Goal: Transaction & Acquisition: Purchase product/service

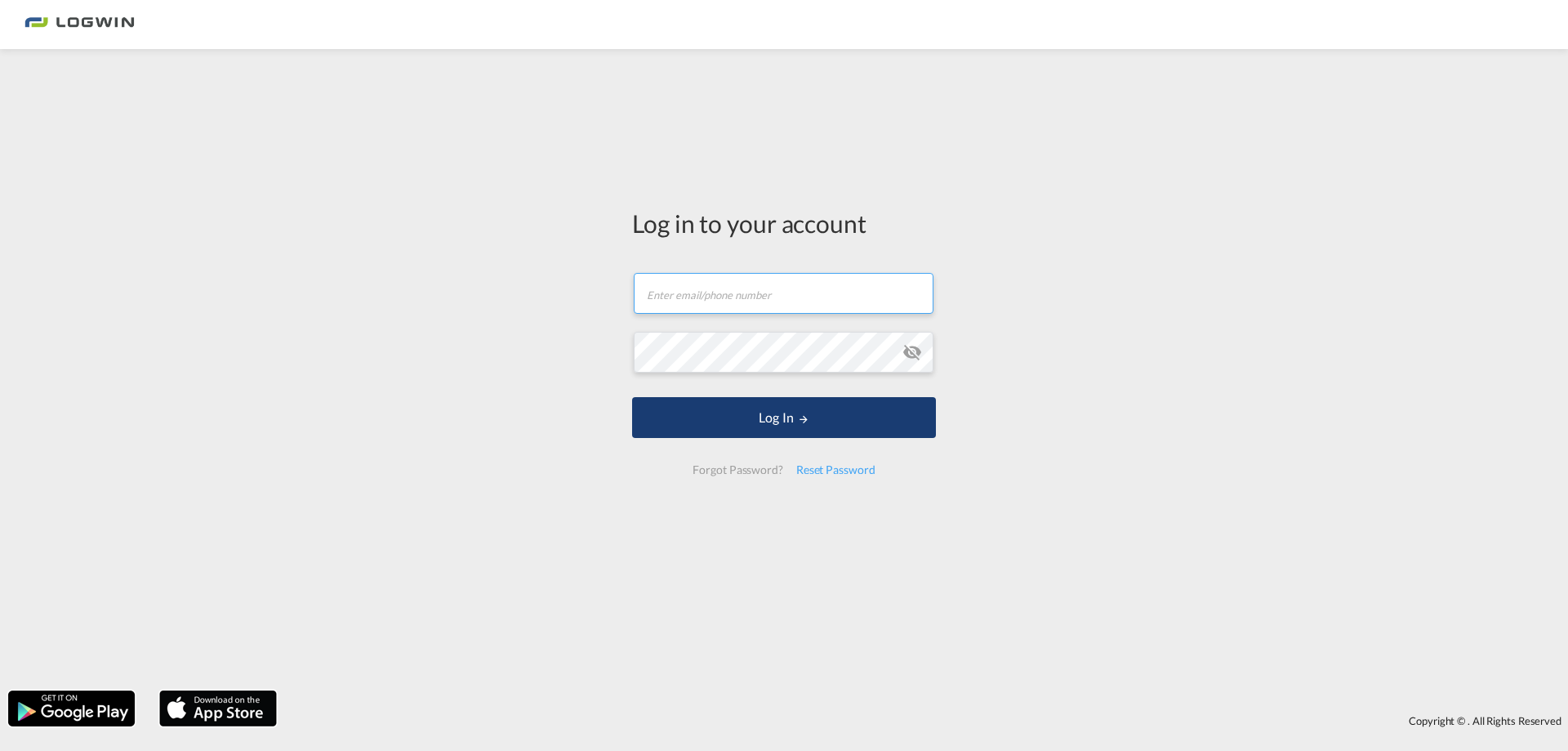
type input "[PERSON_NAME][EMAIL_ADDRESS][DOMAIN_NAME]"
click at [723, 419] on button "Log In" at bounding box center [784, 418] width 304 height 41
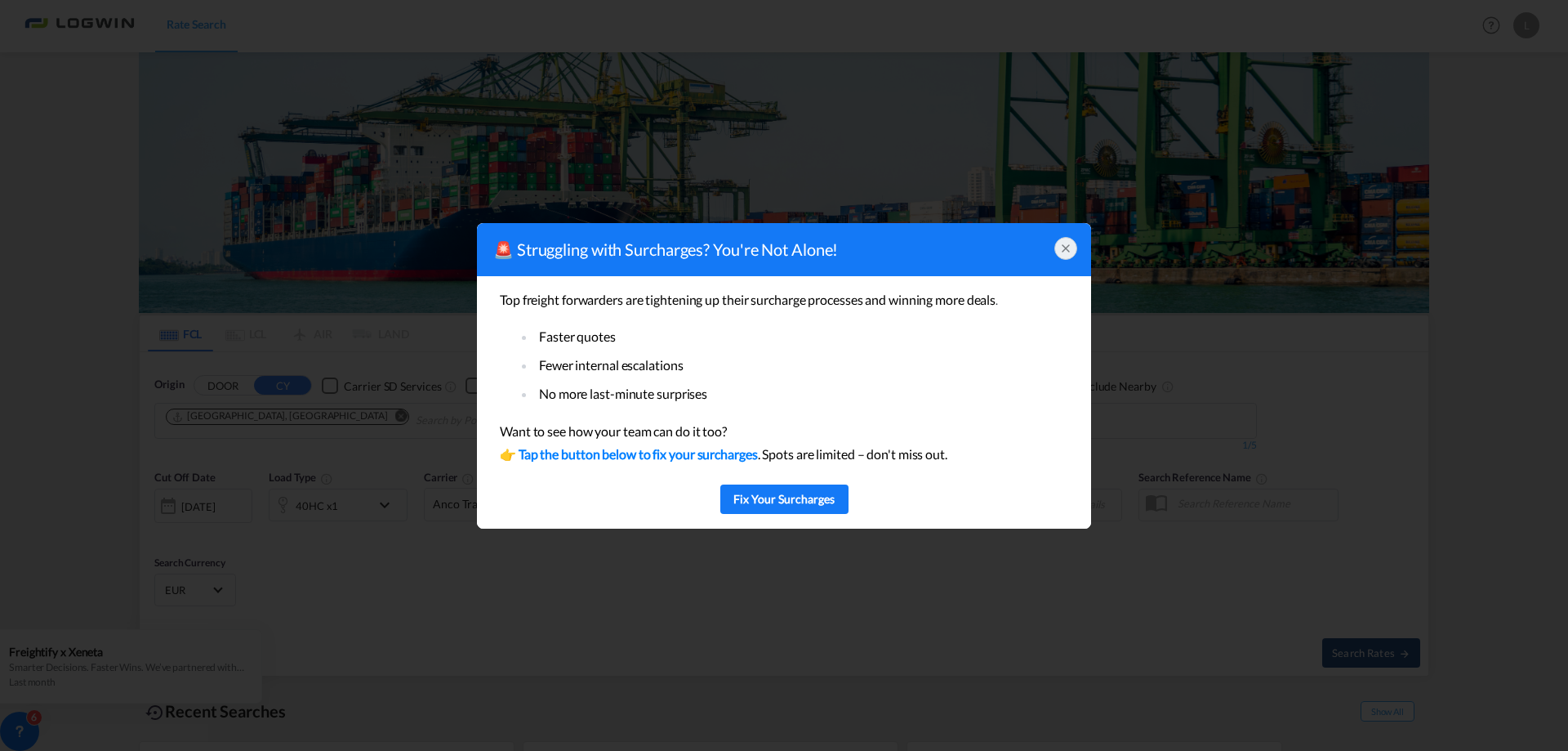
click at [1065, 243] on icon at bounding box center [1066, 247] width 13 height 13
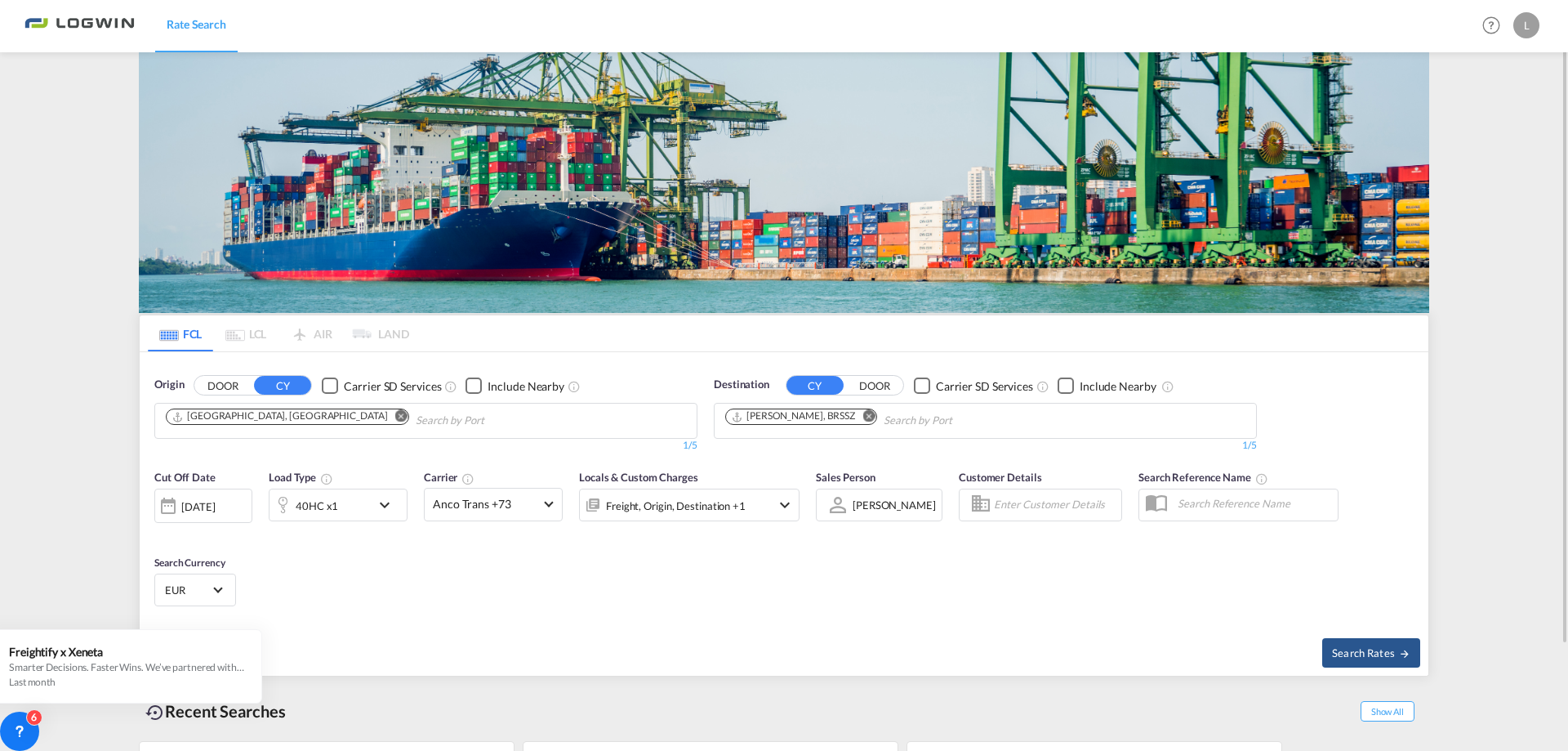
click at [862, 414] on md-icon "Remove" at bounding box center [868, 416] width 12 height 12
click at [825, 411] on body "Rate Search Rate Search Help Resources Product Release L My Profile Logout FCL …" at bounding box center [784, 375] width 1568 height 751
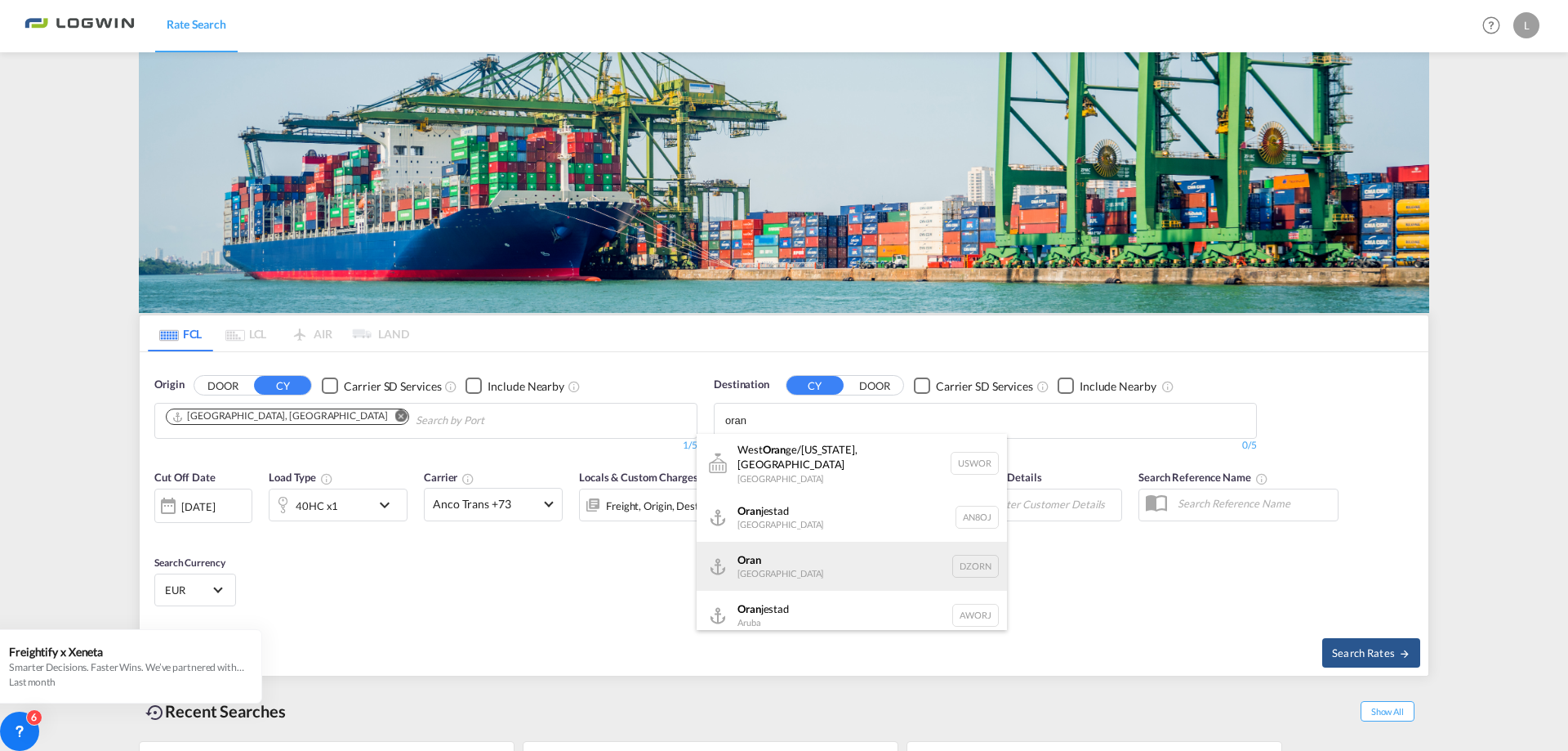
type input "oran"
click at [790, 555] on div "Oran [GEOGRAPHIC_DATA] [GEOGRAPHIC_DATA]" at bounding box center [852, 566] width 310 height 49
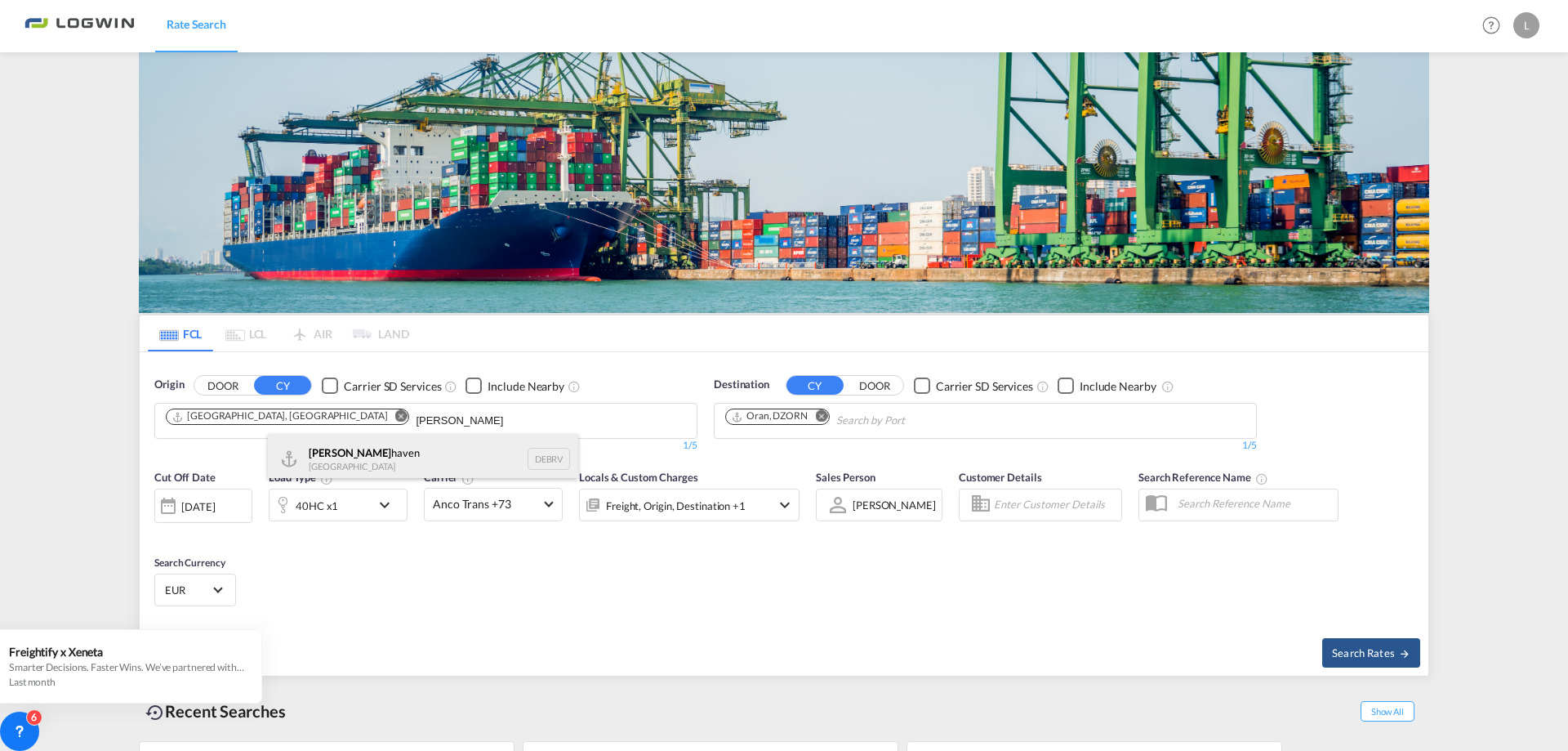
type input "[PERSON_NAME]"
click at [404, 451] on div "[PERSON_NAME] haven [GEOGRAPHIC_DATA] DEBRV" at bounding box center [423, 458] width 310 height 49
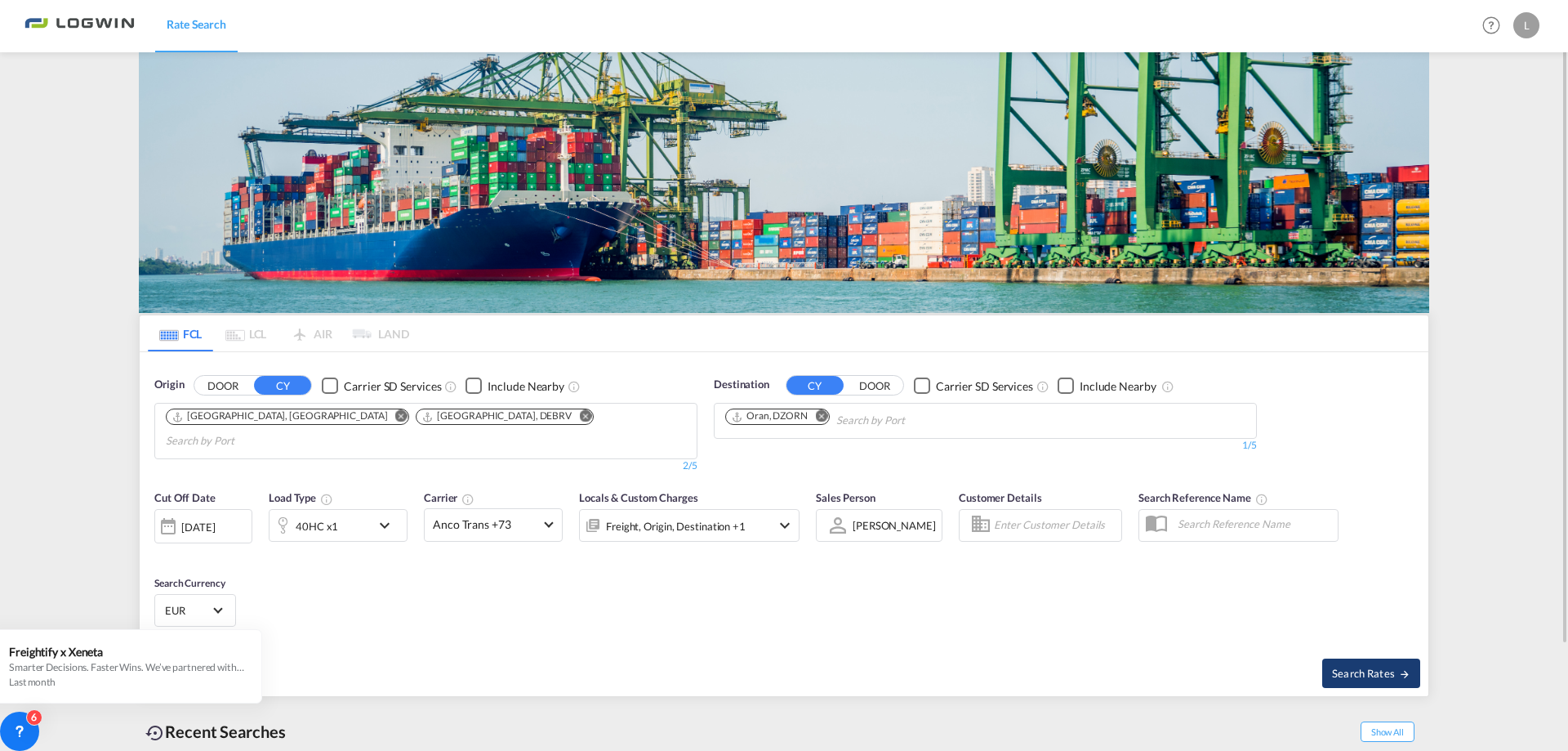
click at [1390, 667] on span "Search Rates" at bounding box center [1371, 672] width 78 height 13
type input "DEHAM,DEBRV to DZORN / [DATE]"
